Goal: Transaction & Acquisition: Purchase product/service

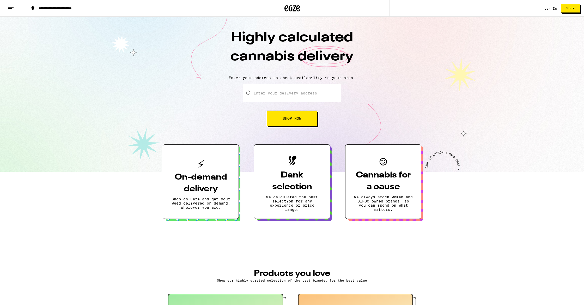
drag, startPoint x: 0, startPoint y: 0, endPoint x: 280, endPoint y: 96, distance: 295.6
click at [280, 96] on input "Enter your delivery address" at bounding box center [292, 93] width 98 height 18
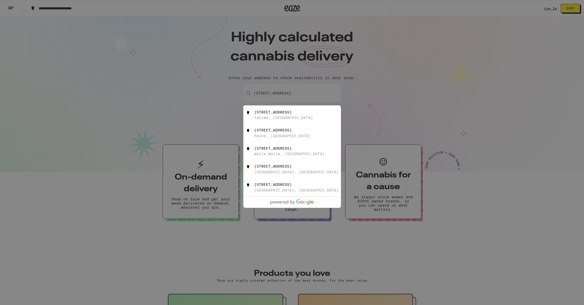
click at [334, 100] on div "Are you 21 years or older? We need this information for legal stuff. Yes No" at bounding box center [292, 152] width 584 height 305
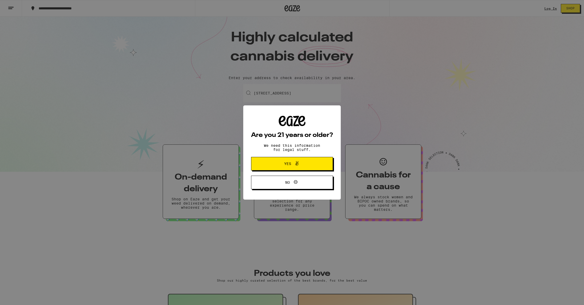
click at [301, 167] on span "Yes" at bounding box center [292, 164] width 40 height 7
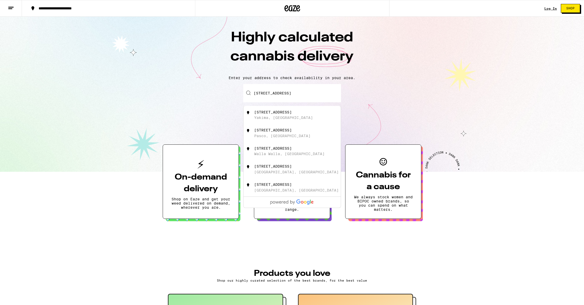
drag, startPoint x: 277, startPoint y: 93, endPoint x: 273, endPoint y: 101, distance: 8.7
click at [277, 94] on input "[STREET_ADDRESS]" at bounding box center [292, 93] width 98 height 18
click at [311, 94] on input "[STREET_ADDRESS]" at bounding box center [292, 93] width 98 height 18
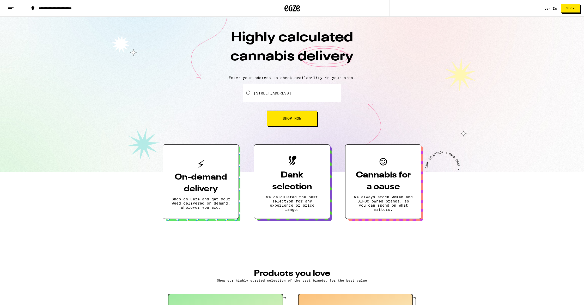
click at [295, 119] on span "Shop Now" at bounding box center [292, 119] width 19 height 4
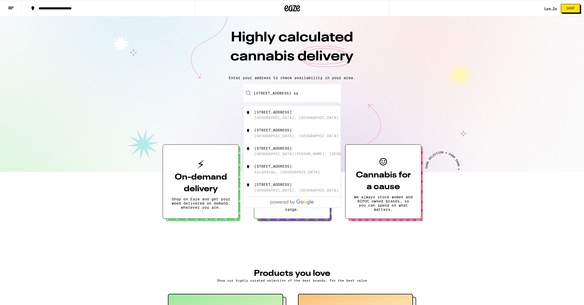
click at [299, 113] on div "[STREET_ADDRESS]" at bounding box center [300, 115] width 93 height 10
type input "[STREET_ADDRESS]"
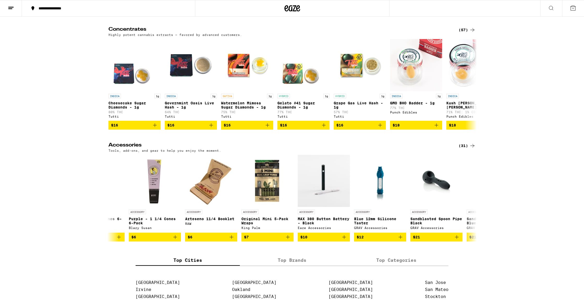
scroll to position [0, 671]
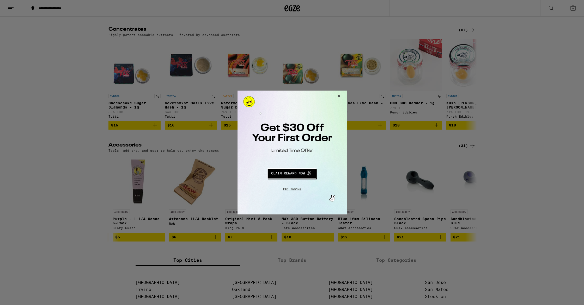
click at [338, 96] on button "Close Modal" at bounding box center [338, 97] width 14 height 13
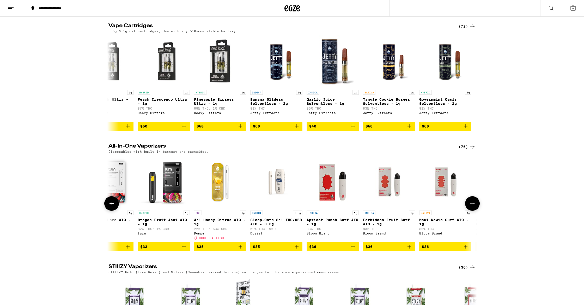
scroll to position [0, 3019]
